Goal: Information Seeking & Learning: Learn about a topic

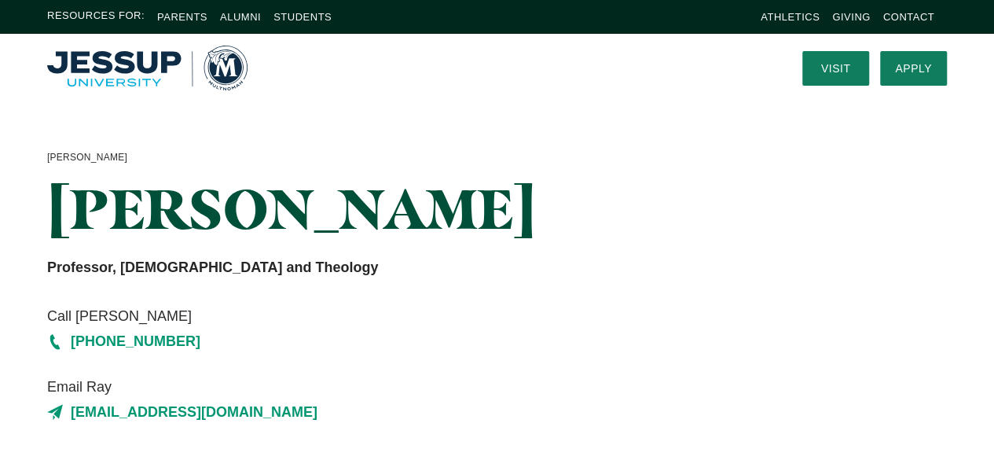
click at [108, 71] on img "Home" at bounding box center [147, 68] width 200 height 45
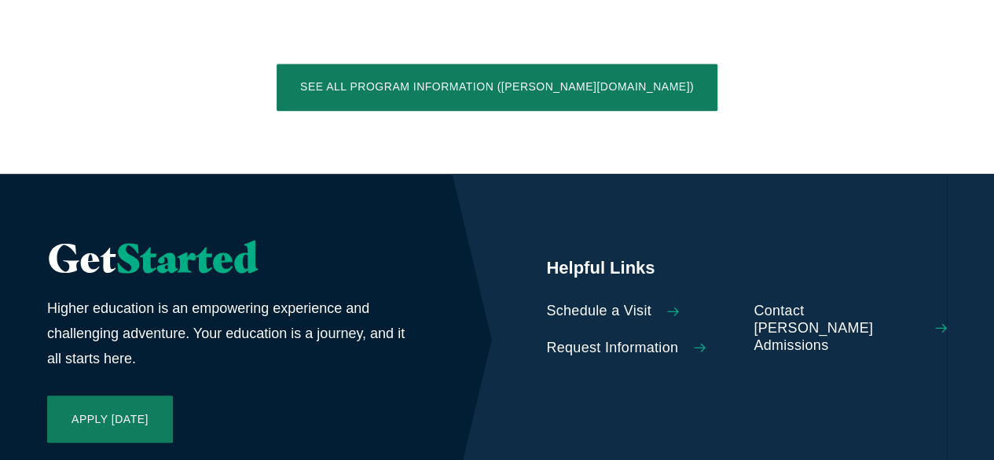
scroll to position [3613, 0]
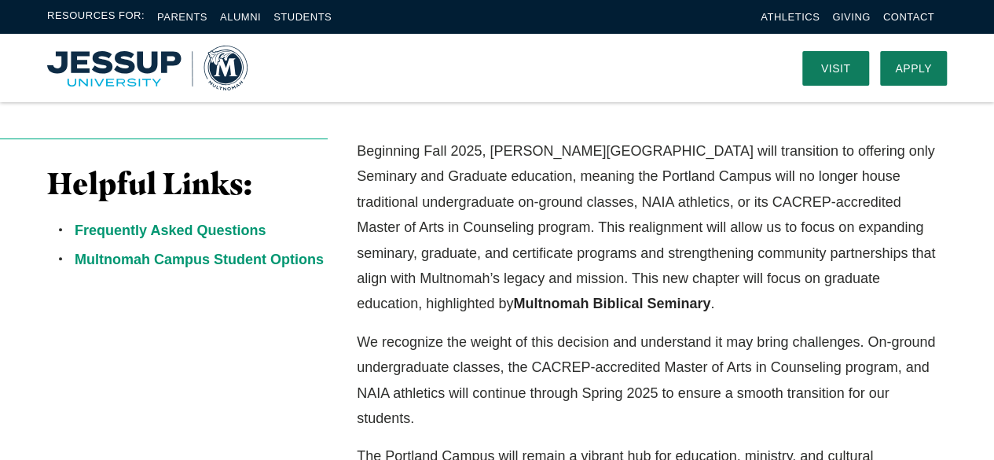
scroll to position [393, 0]
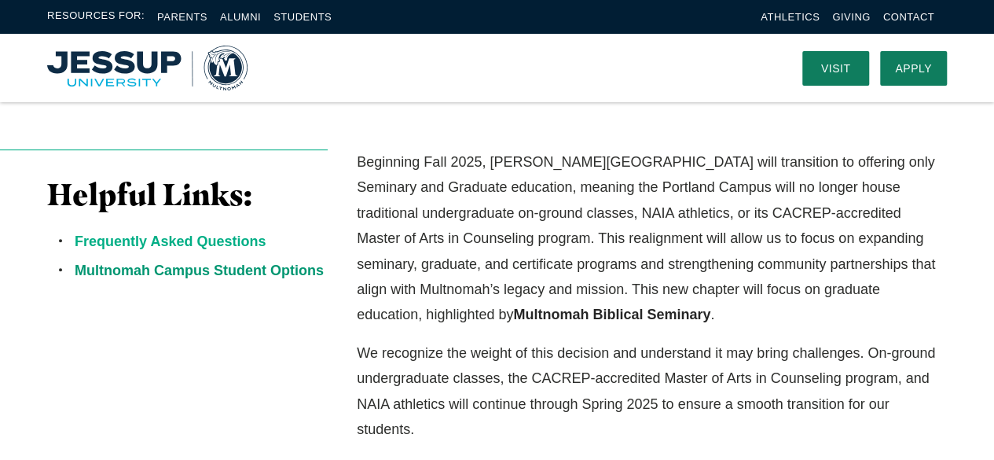
click at [224, 236] on link "Frequently Asked Questions" at bounding box center [170, 241] width 191 height 16
